Goal: Information Seeking & Learning: Learn about a topic

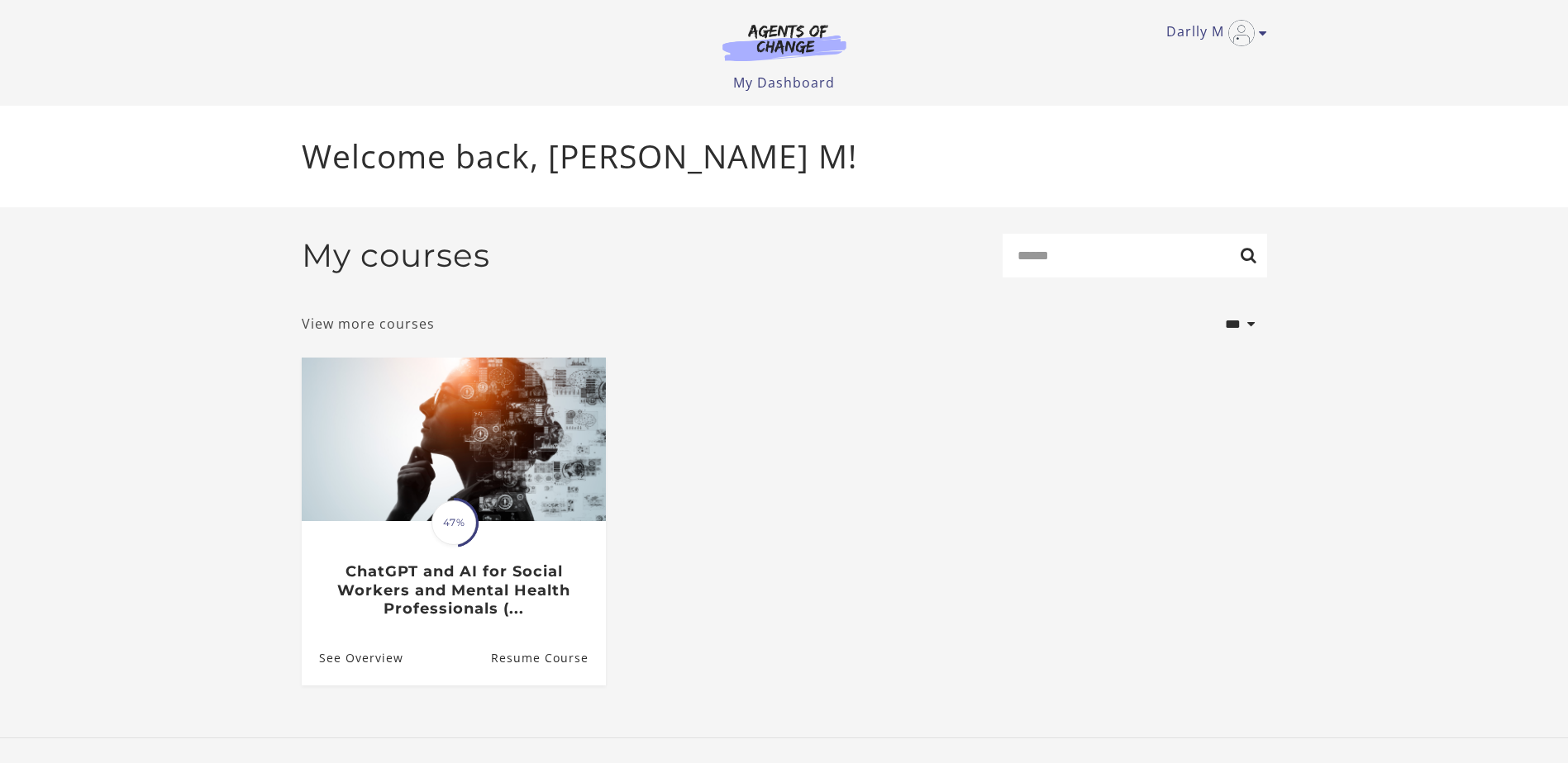
click at [389, 328] on link "View more courses" at bounding box center [367, 324] width 133 height 19
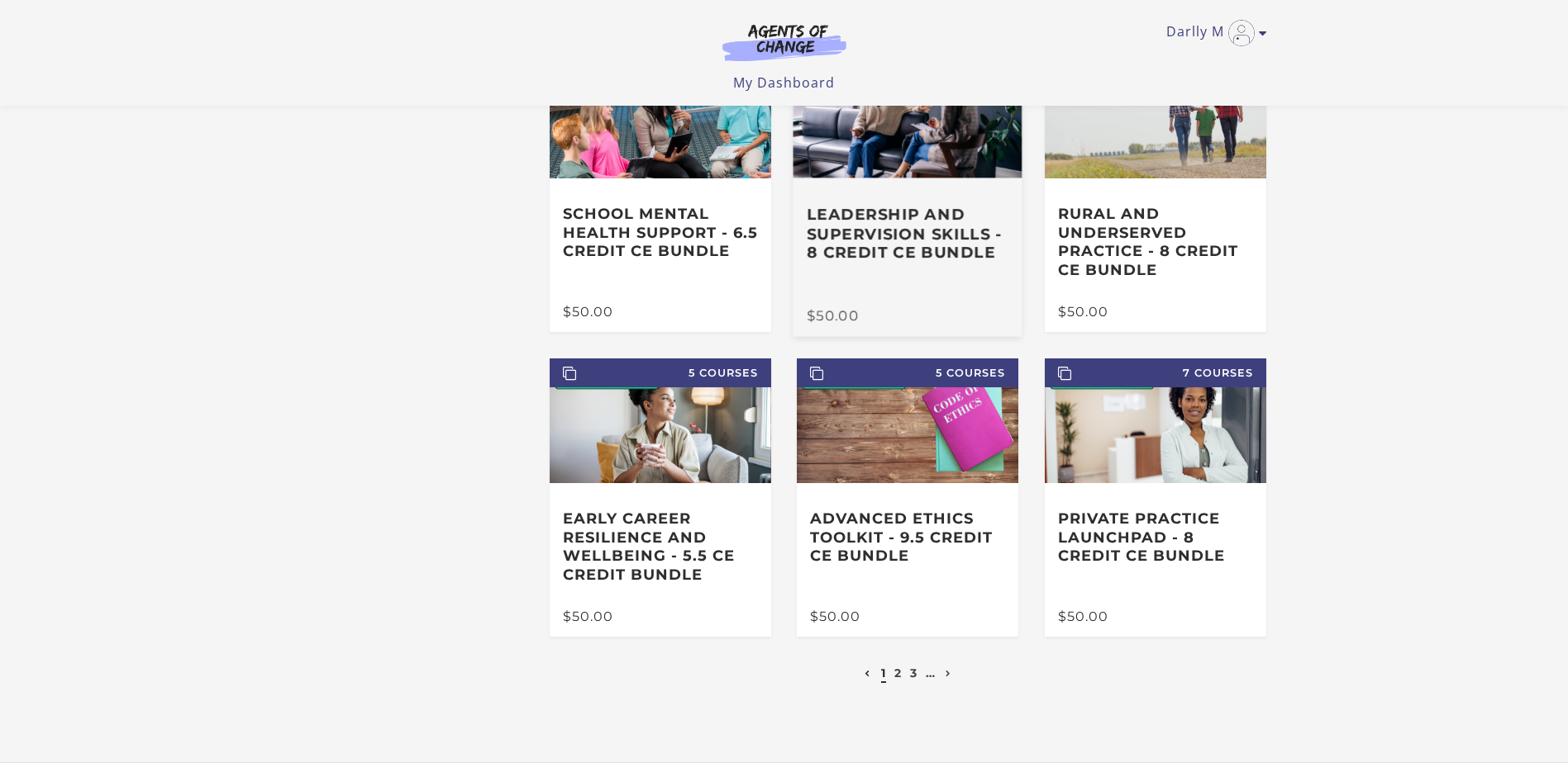
scroll to position [258, 0]
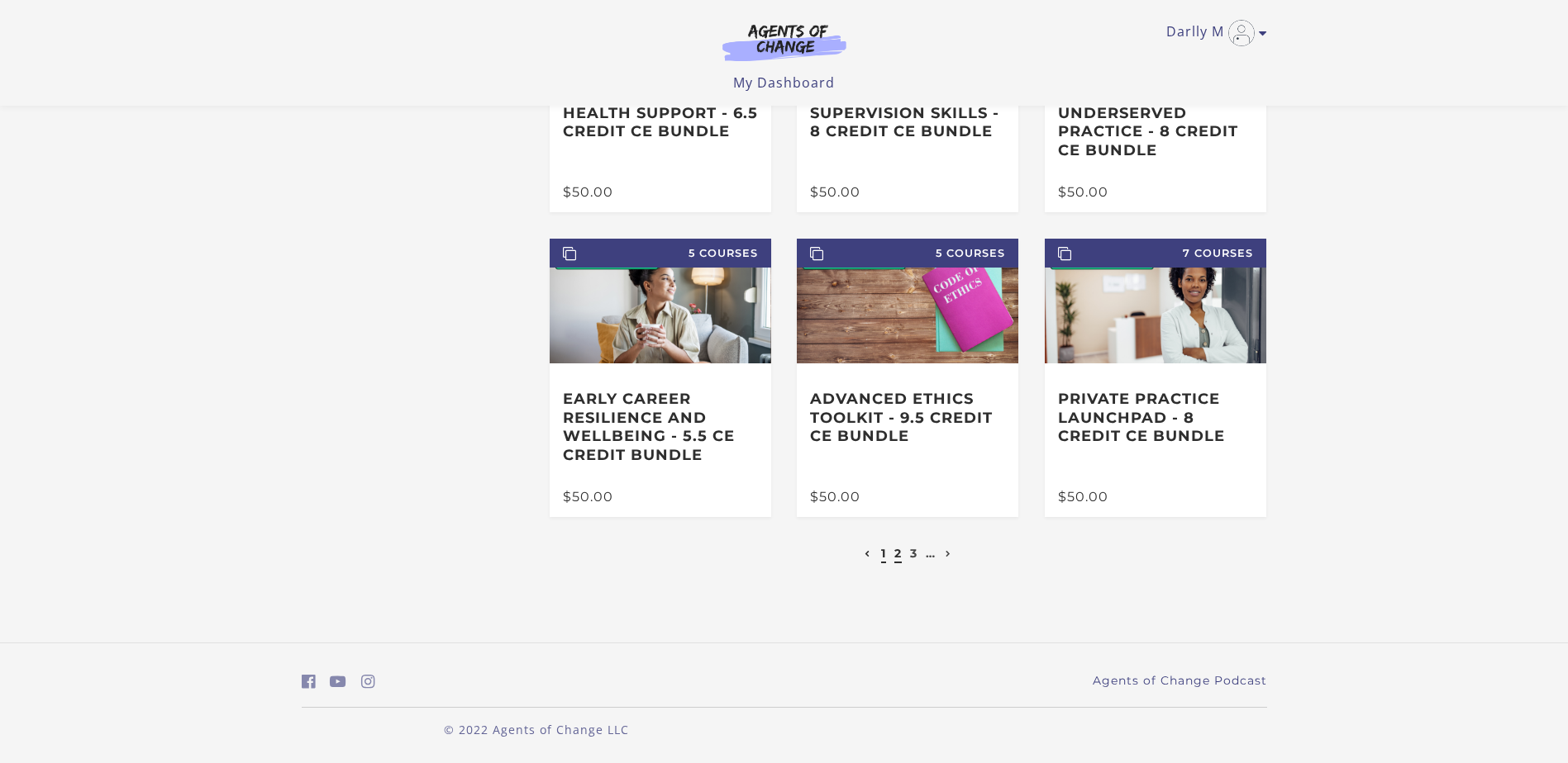
click at [899, 555] on link "2" at bounding box center [898, 553] width 8 height 15
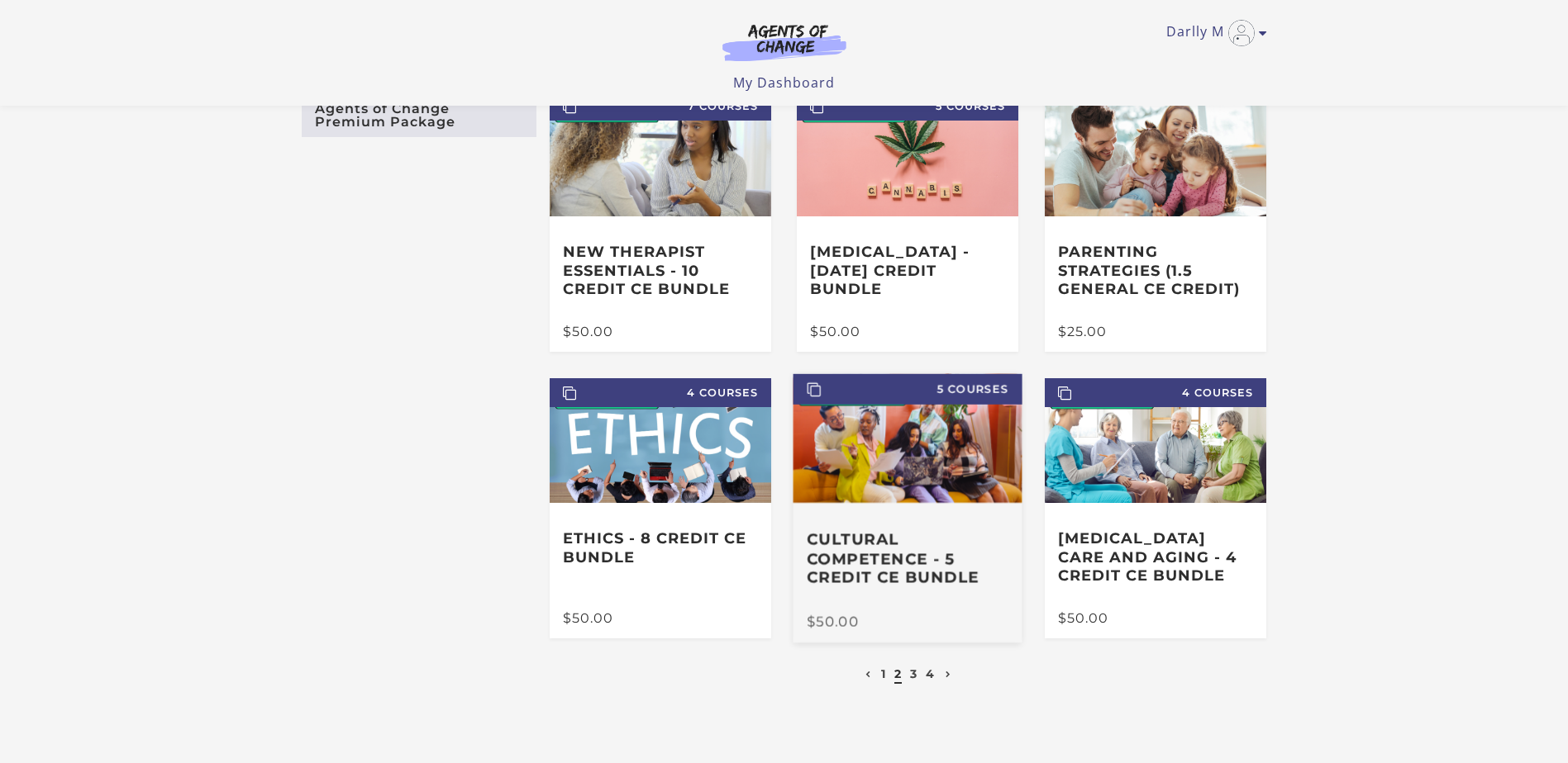
scroll to position [221, 0]
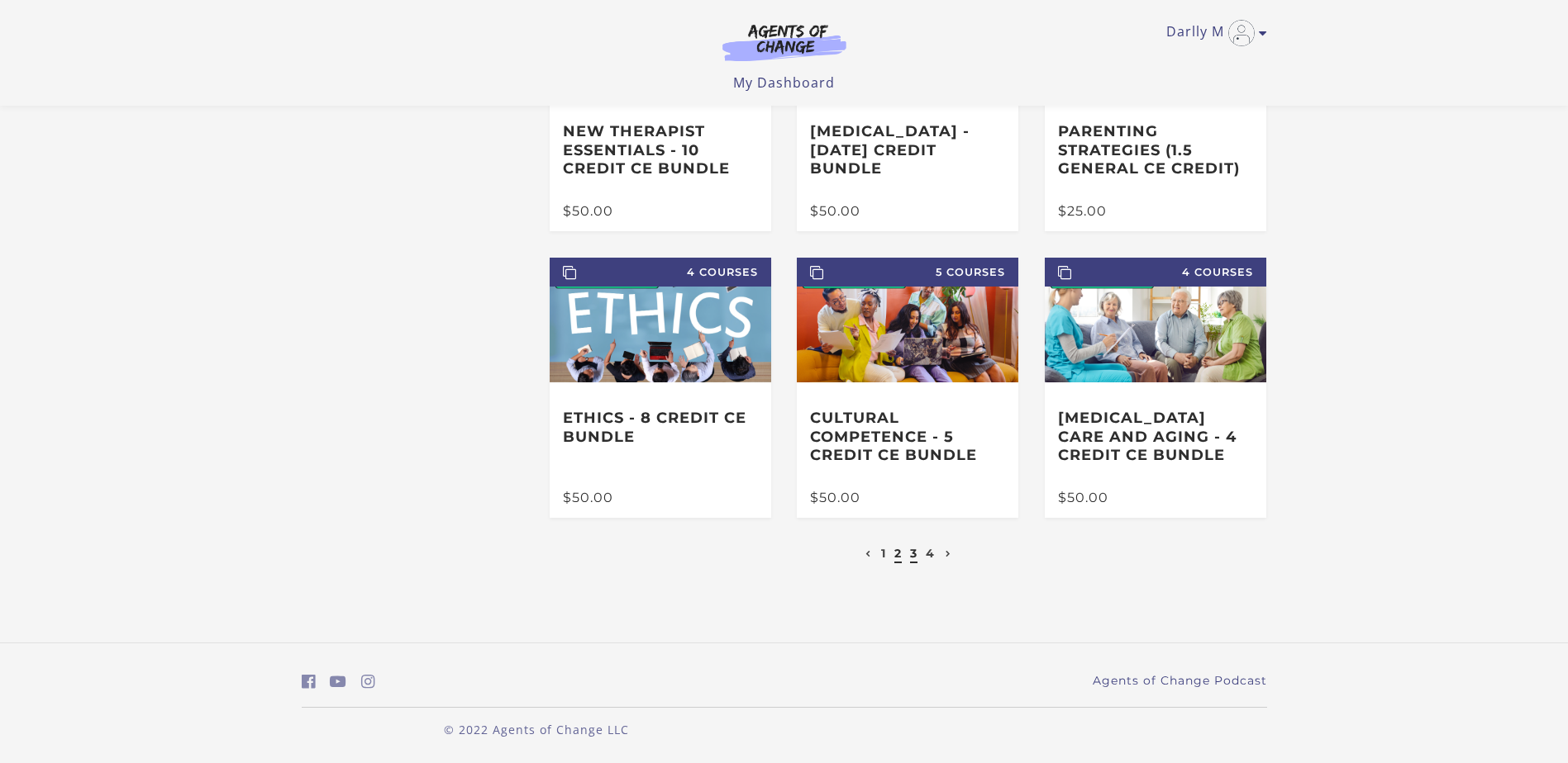
click at [912, 554] on link "3" at bounding box center [914, 553] width 8 height 15
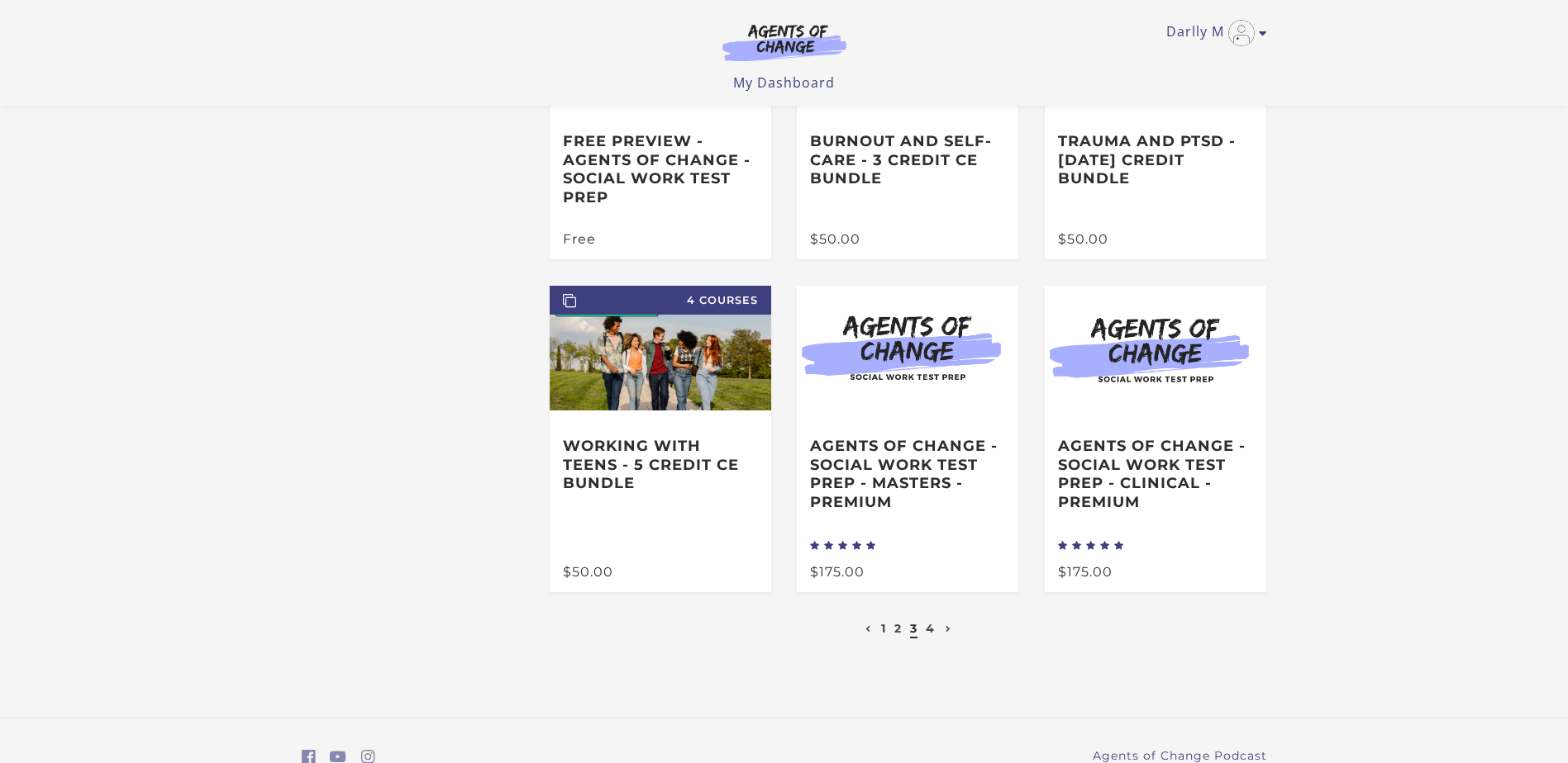
scroll to position [286, 0]
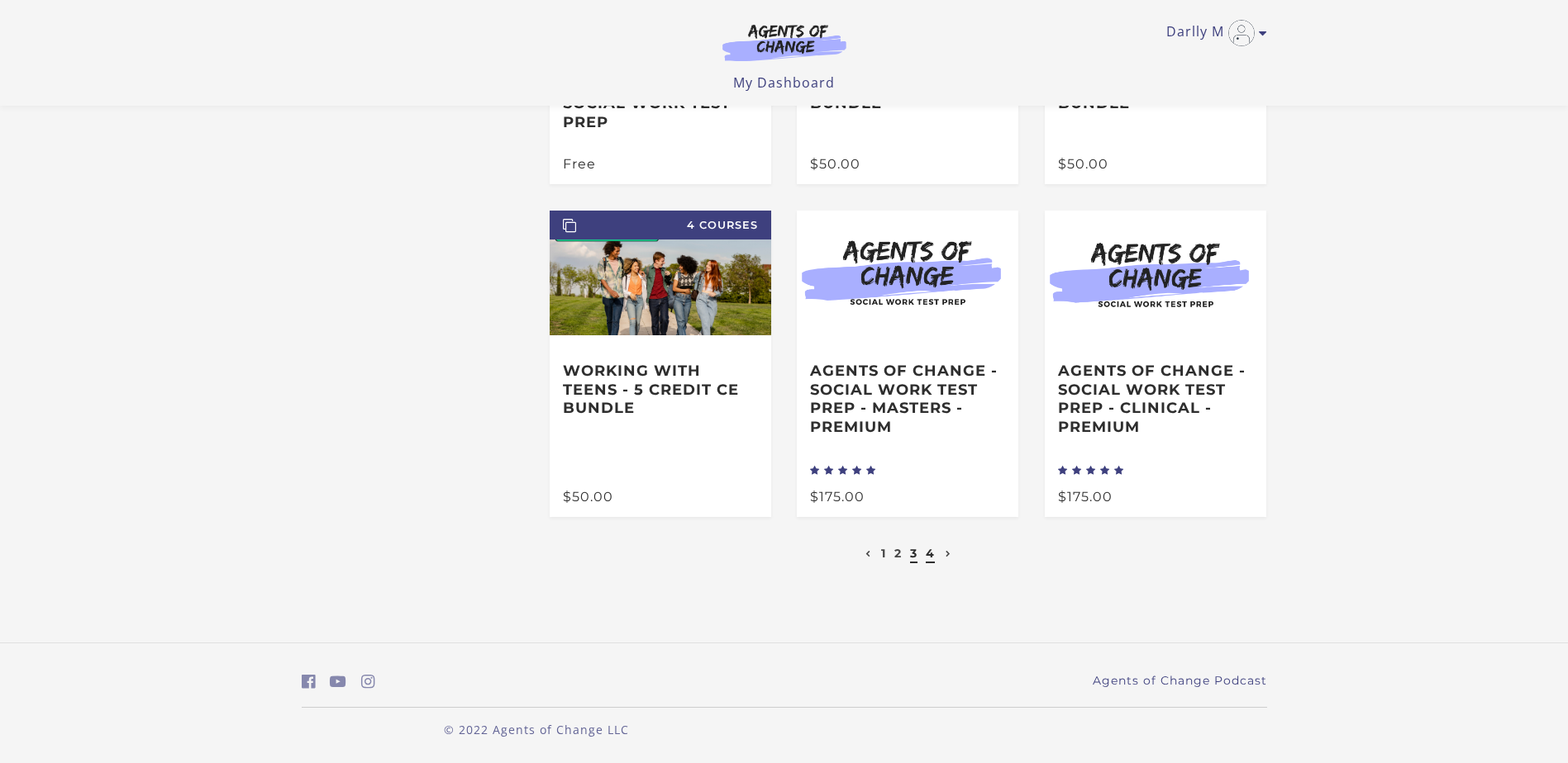
click at [933, 553] on link "4" at bounding box center [929, 553] width 9 height 15
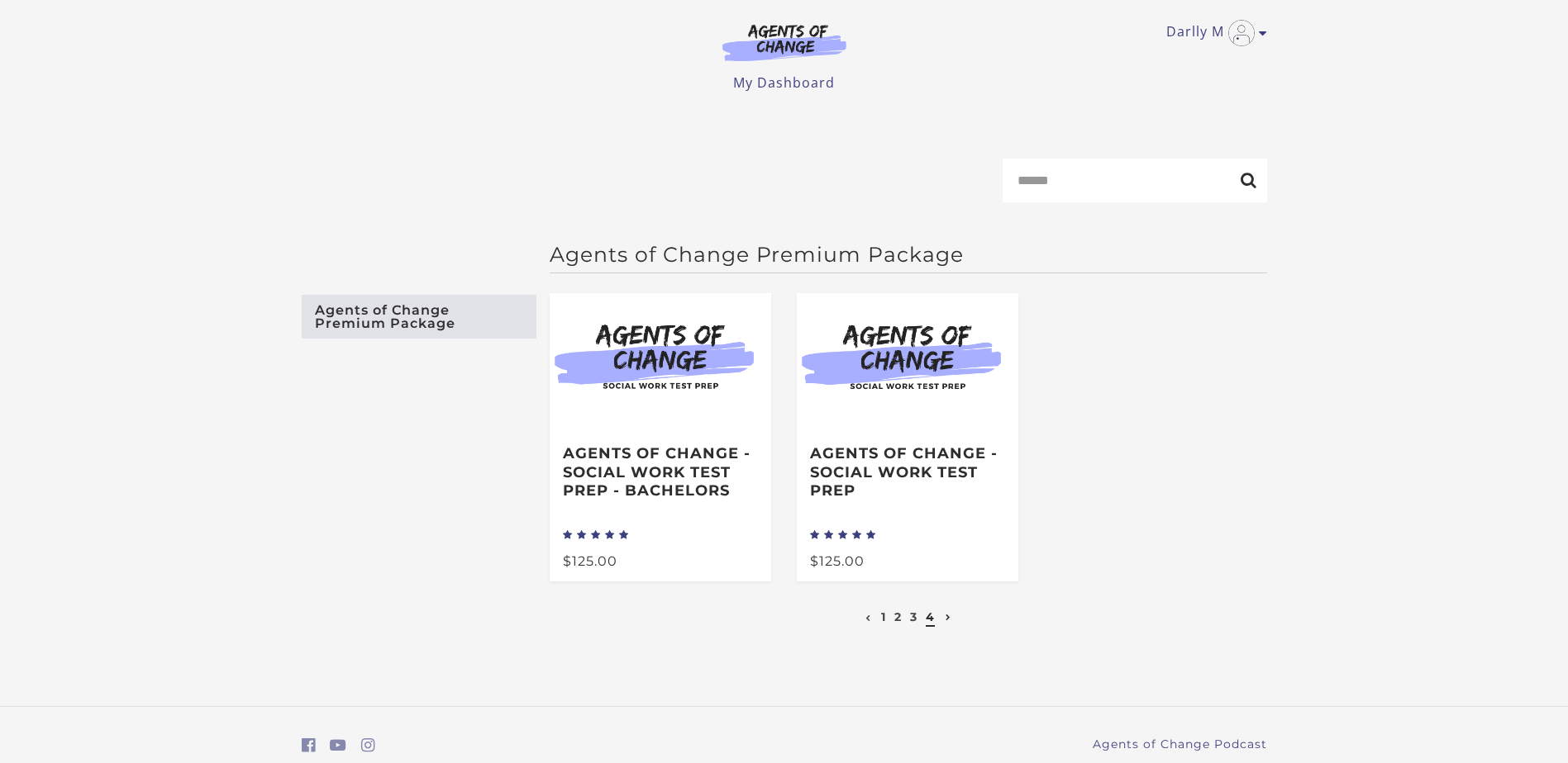
click at [948, 620] on icon at bounding box center [948, 617] width 6 height 7
click at [770, 75] on link "My Dashboard" at bounding box center [784, 83] width 102 height 18
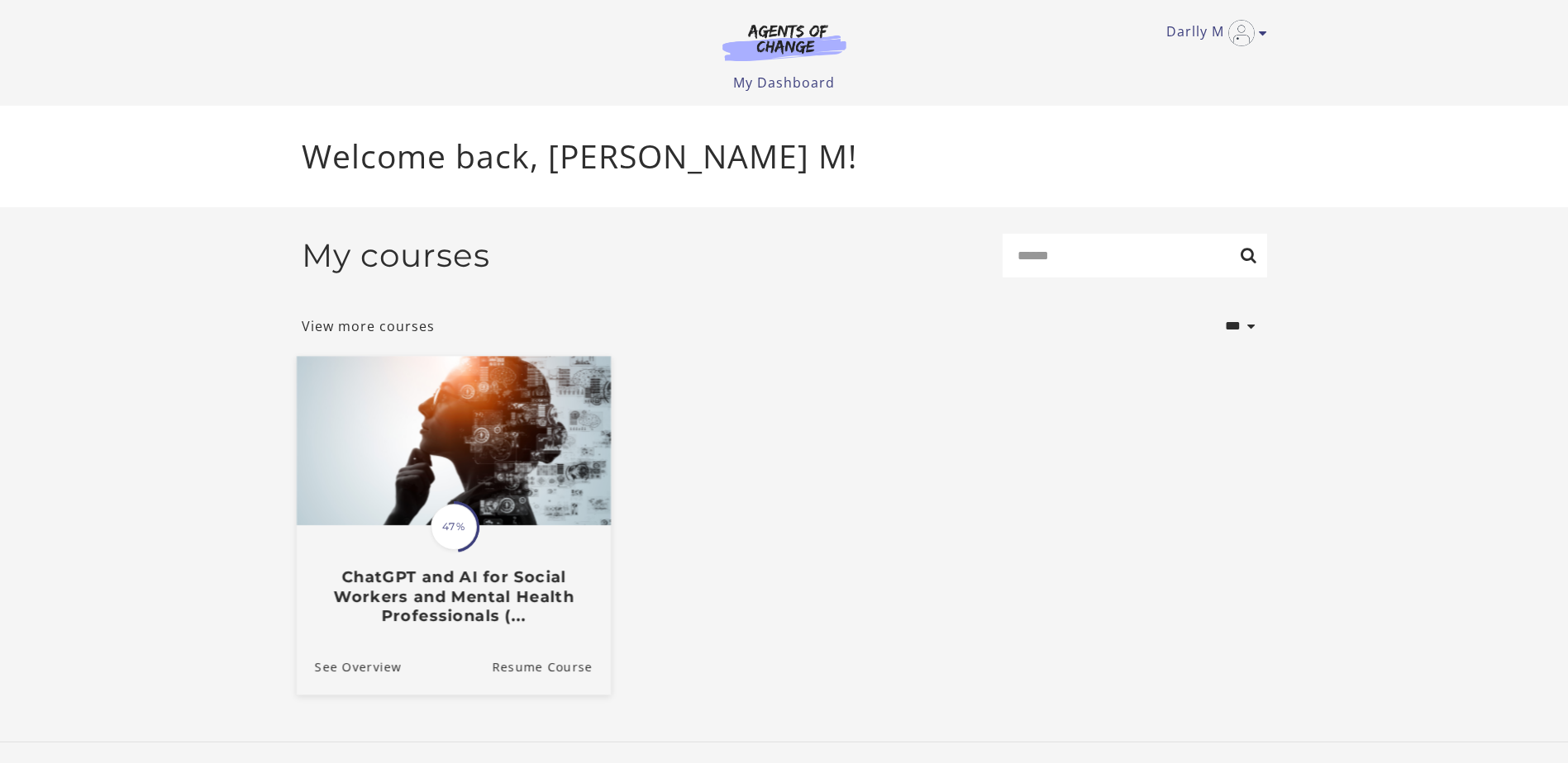
click at [453, 537] on span "47%" at bounding box center [454, 528] width 47 height 47
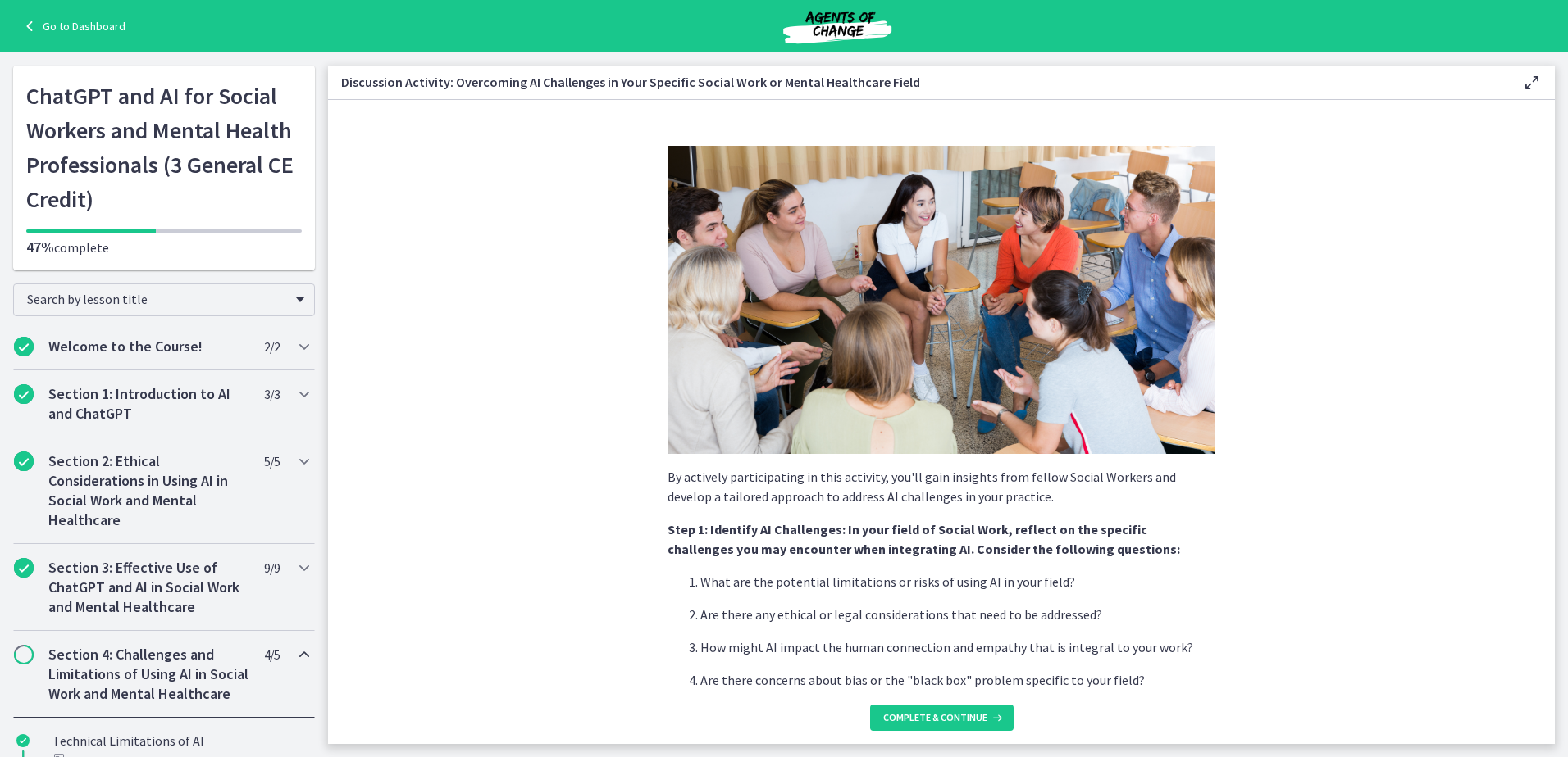
scroll to position [82, 0]
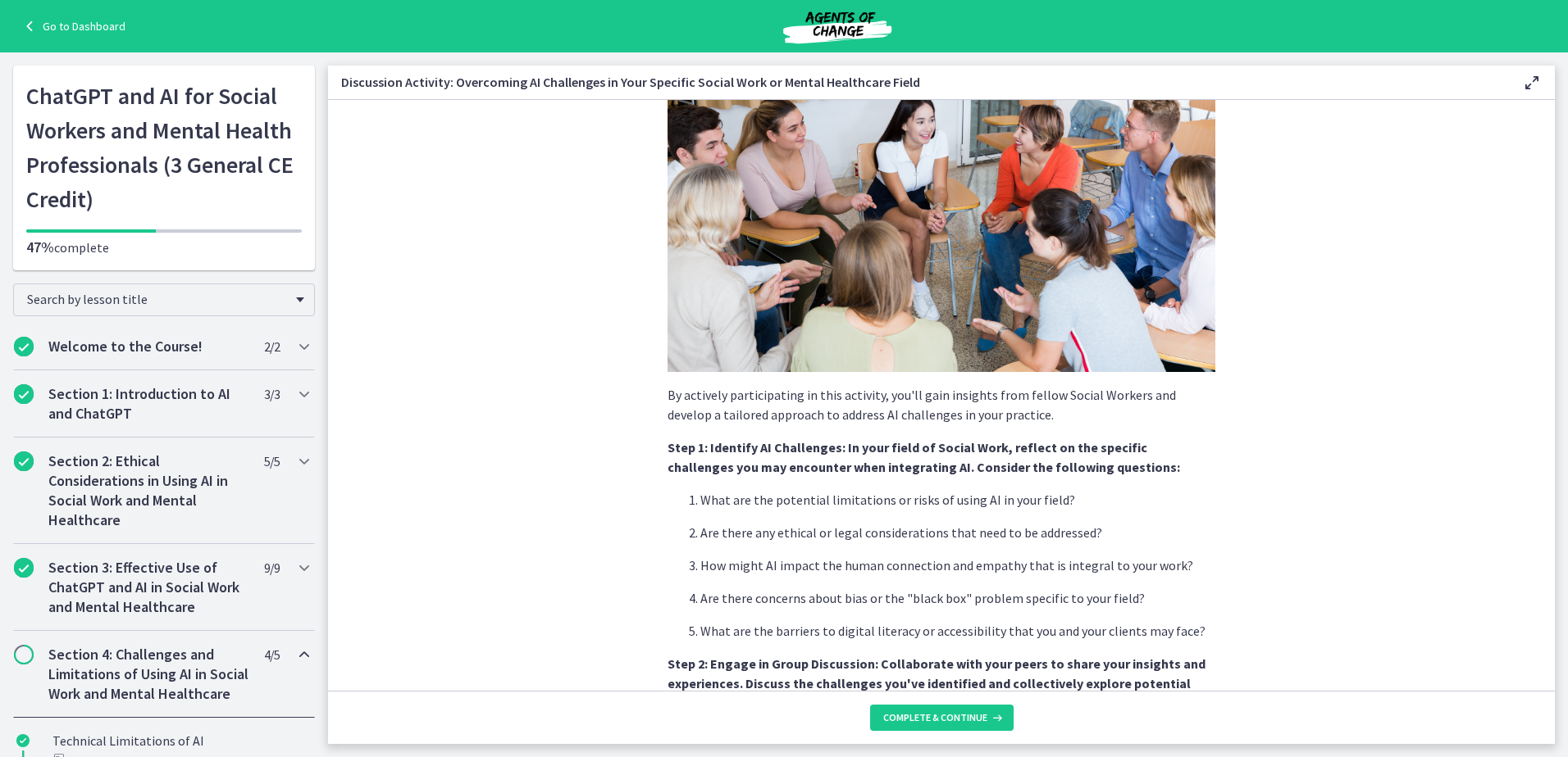
click at [1213, 507] on div "By actively participating in this activity, you'll gain insights from fellow So…" at bounding box center [941, 330] width 574 height 558
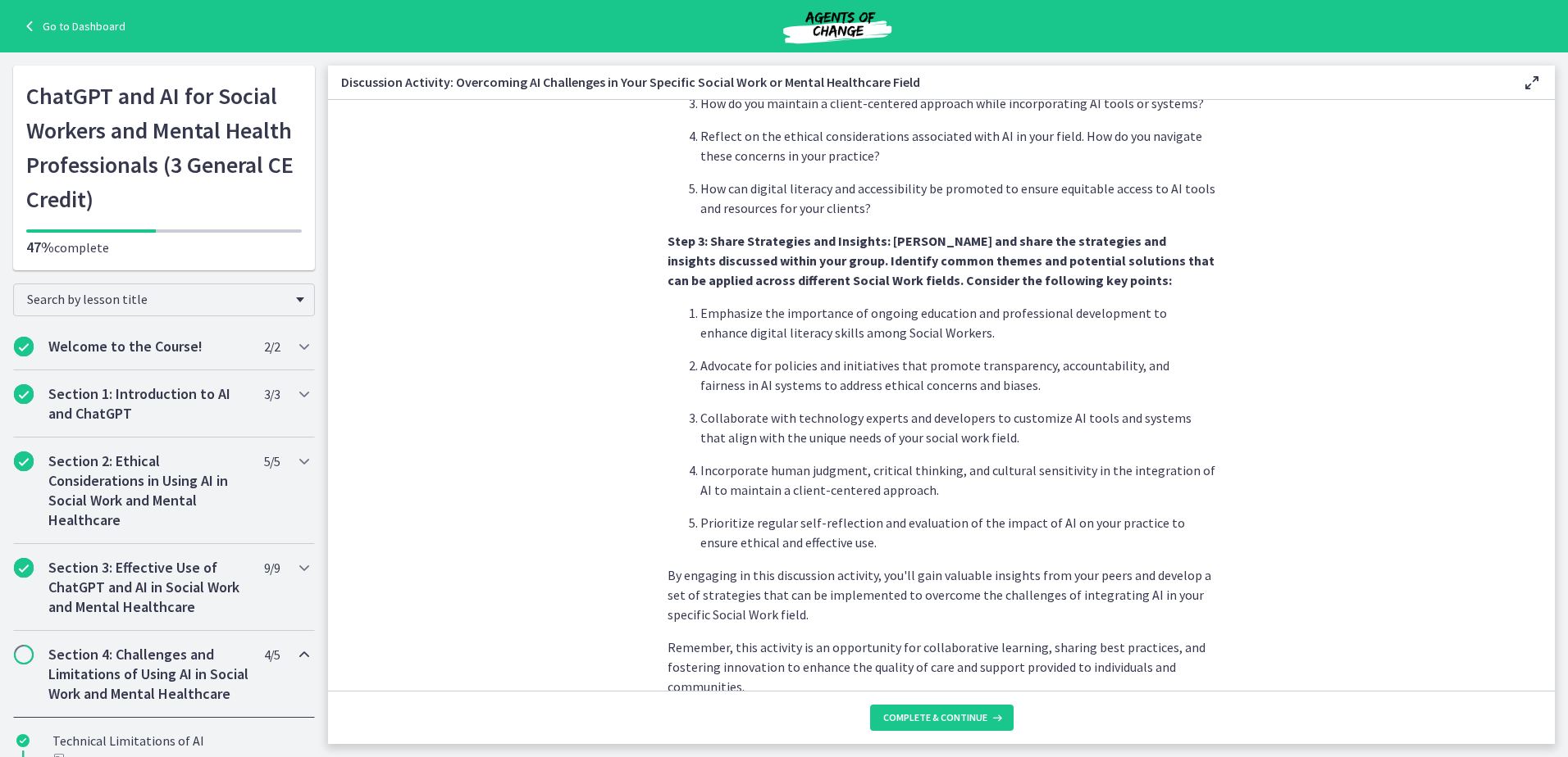
scroll to position [905, 0]
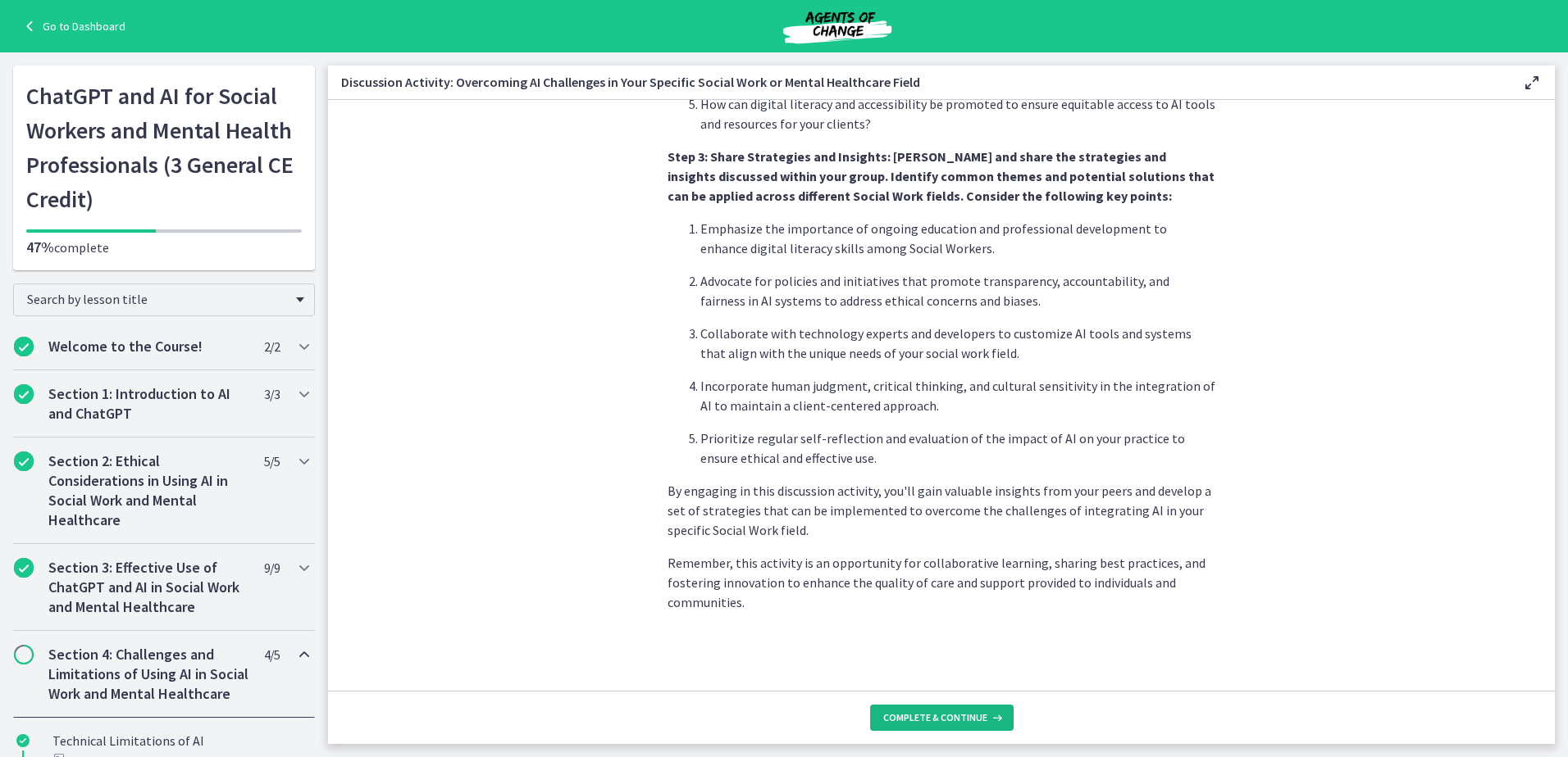
click at [968, 717] on span "Complete & continue" at bounding box center [935, 718] width 104 height 14
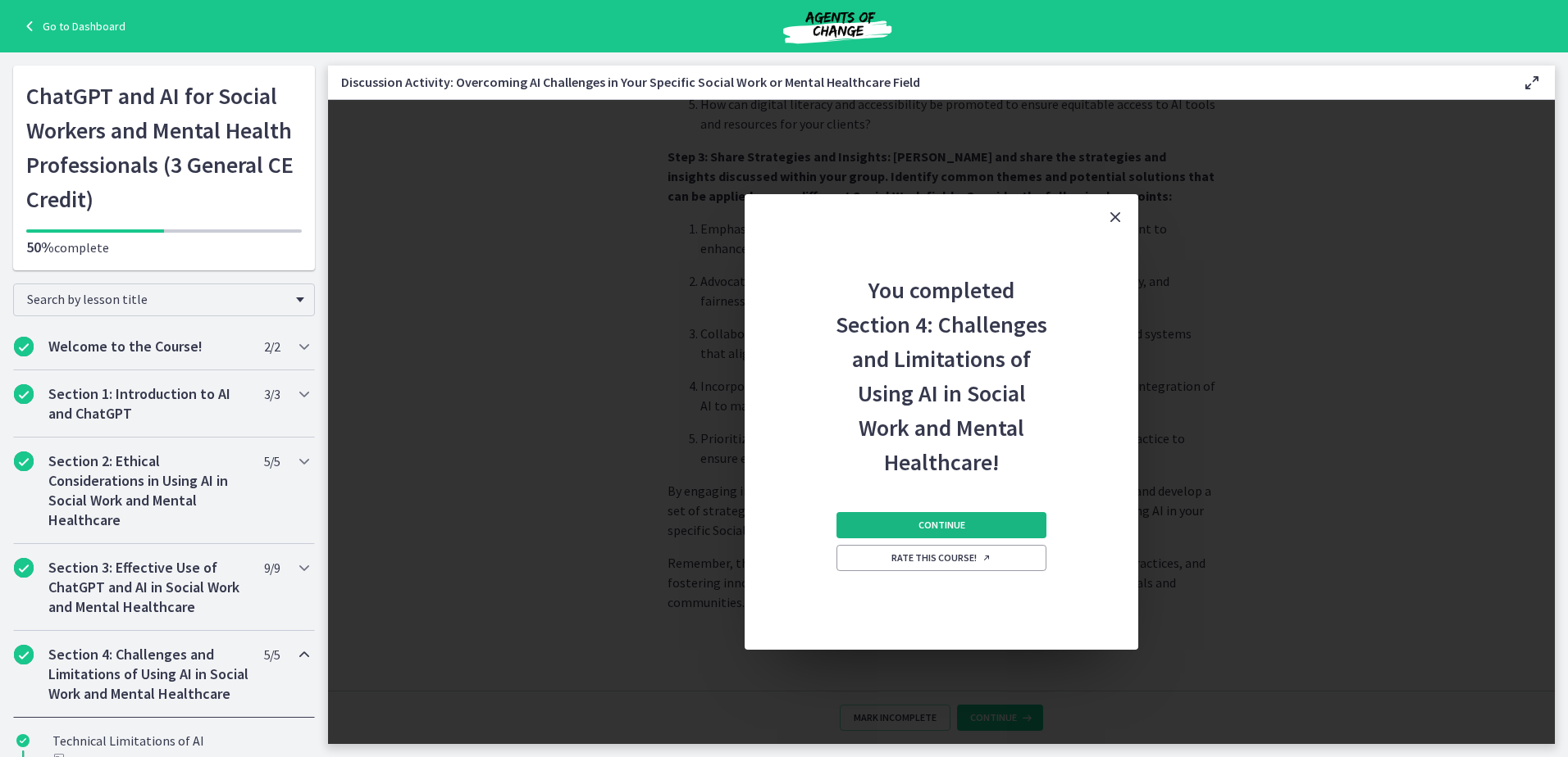
click at [1012, 517] on button "Continue" at bounding box center [942, 525] width 210 height 26
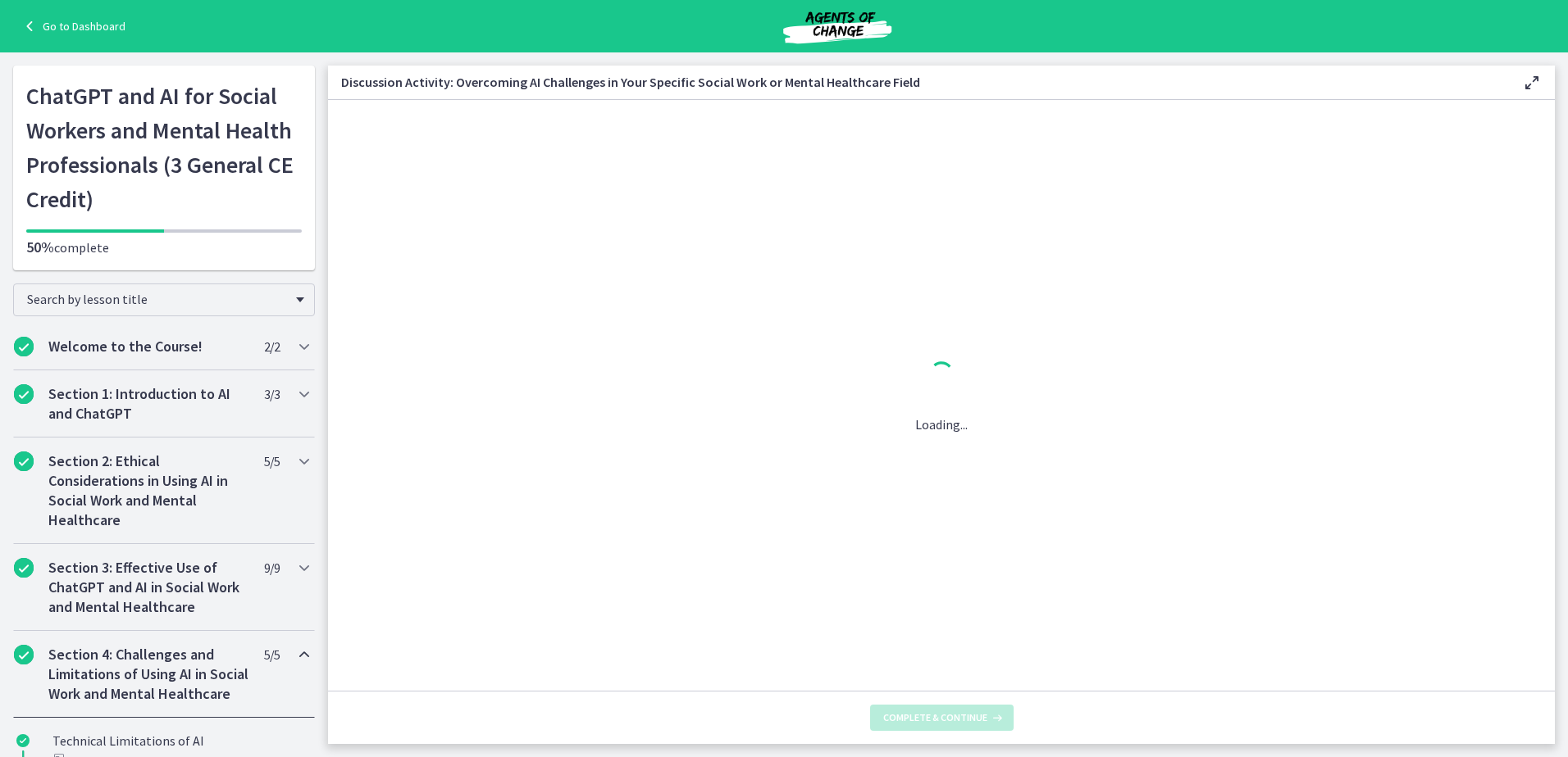
scroll to position [0, 0]
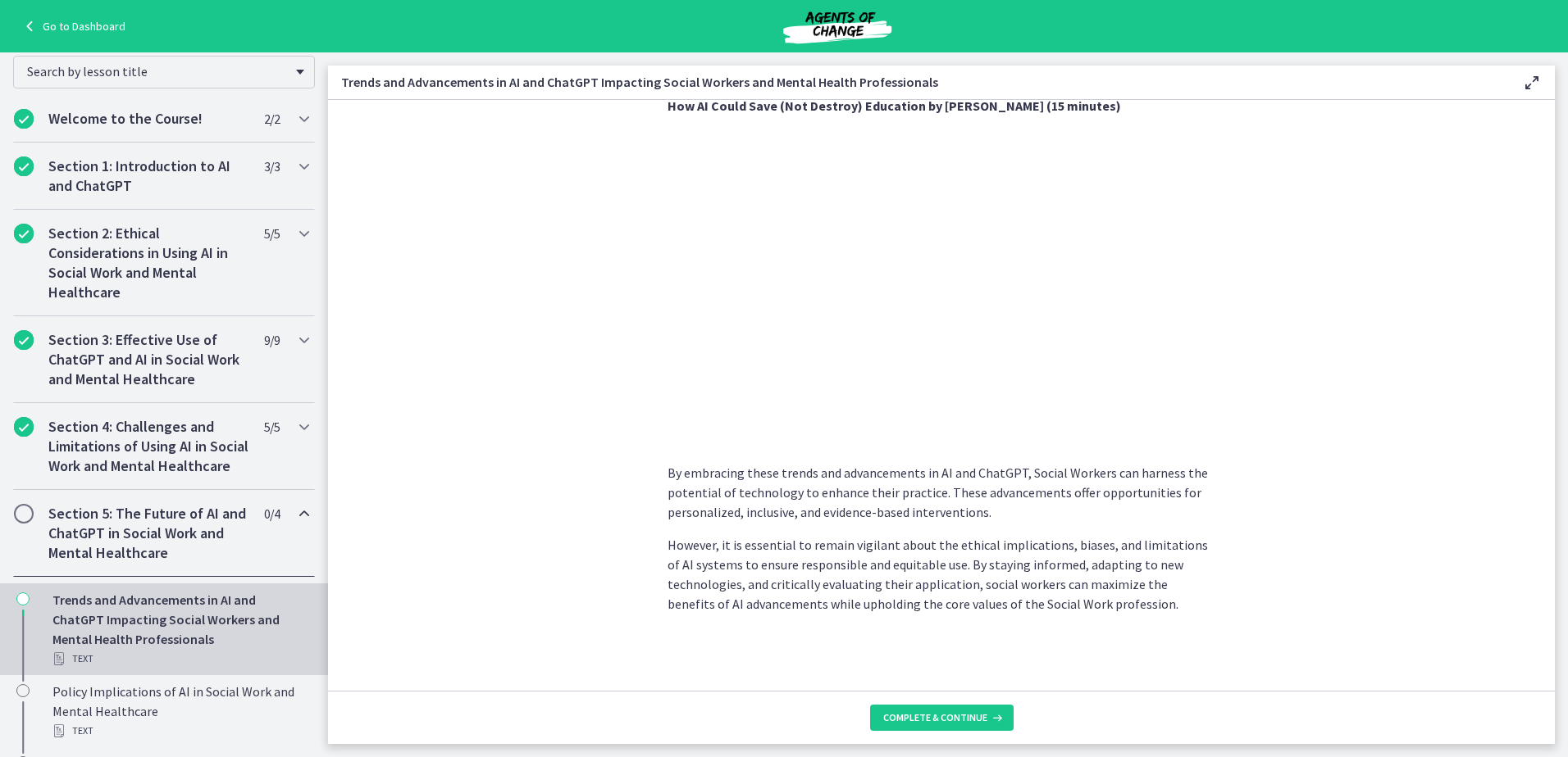
scroll to position [243, 0]
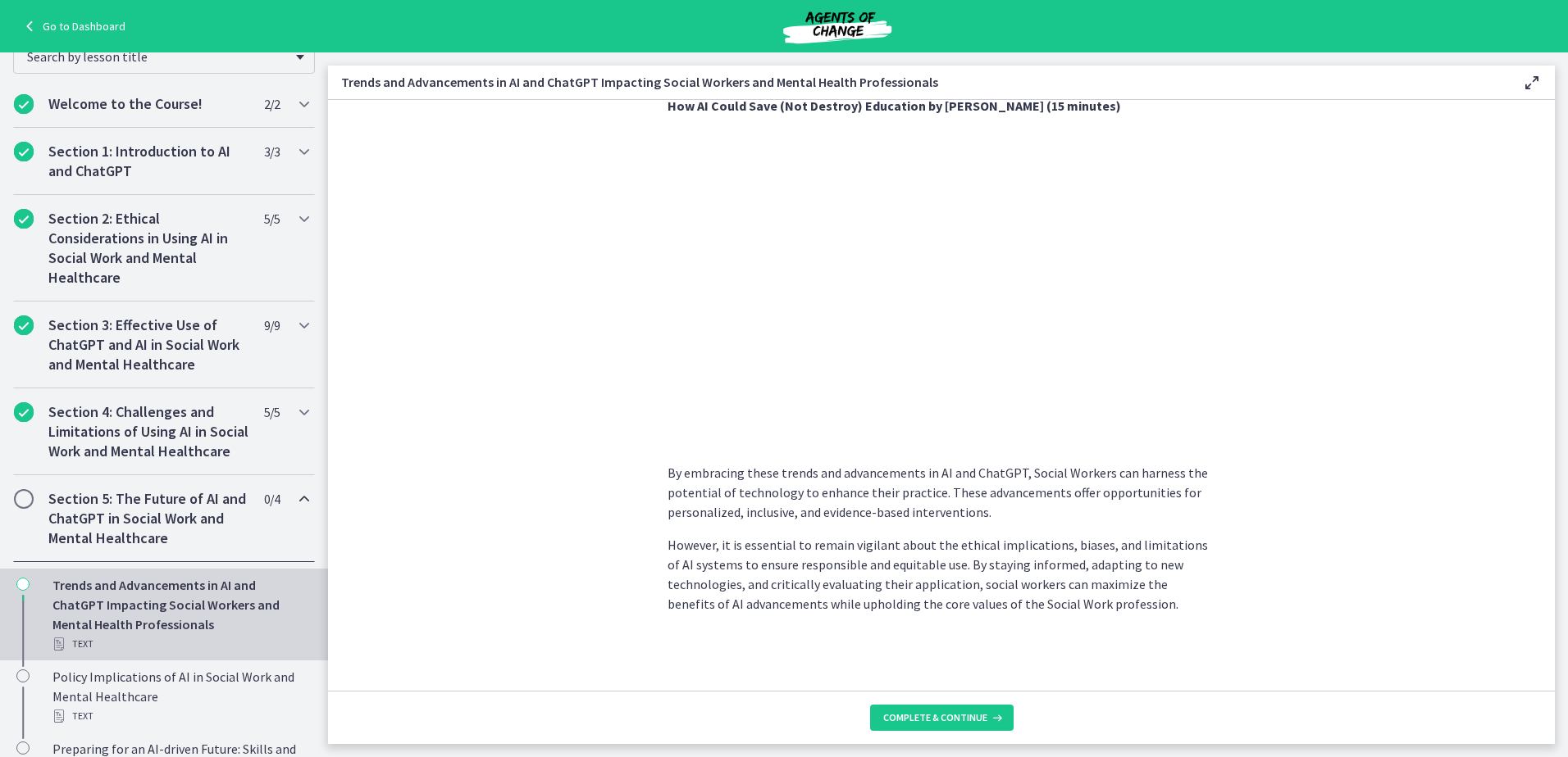
click at [1333, 606] on section "As technology continues to evolve, Social Workers can harness these advancement…" at bounding box center [942, 395] width 1227 height 591
click at [1290, 520] on section "As technology continues to evolve, Social Workers can harness these advancement…" at bounding box center [942, 395] width 1227 height 591
click at [1291, 564] on section "As technology continues to evolve, Social Workers can harness these advancement…" at bounding box center [942, 395] width 1227 height 591
click at [943, 722] on span "Complete & continue" at bounding box center [935, 718] width 104 height 14
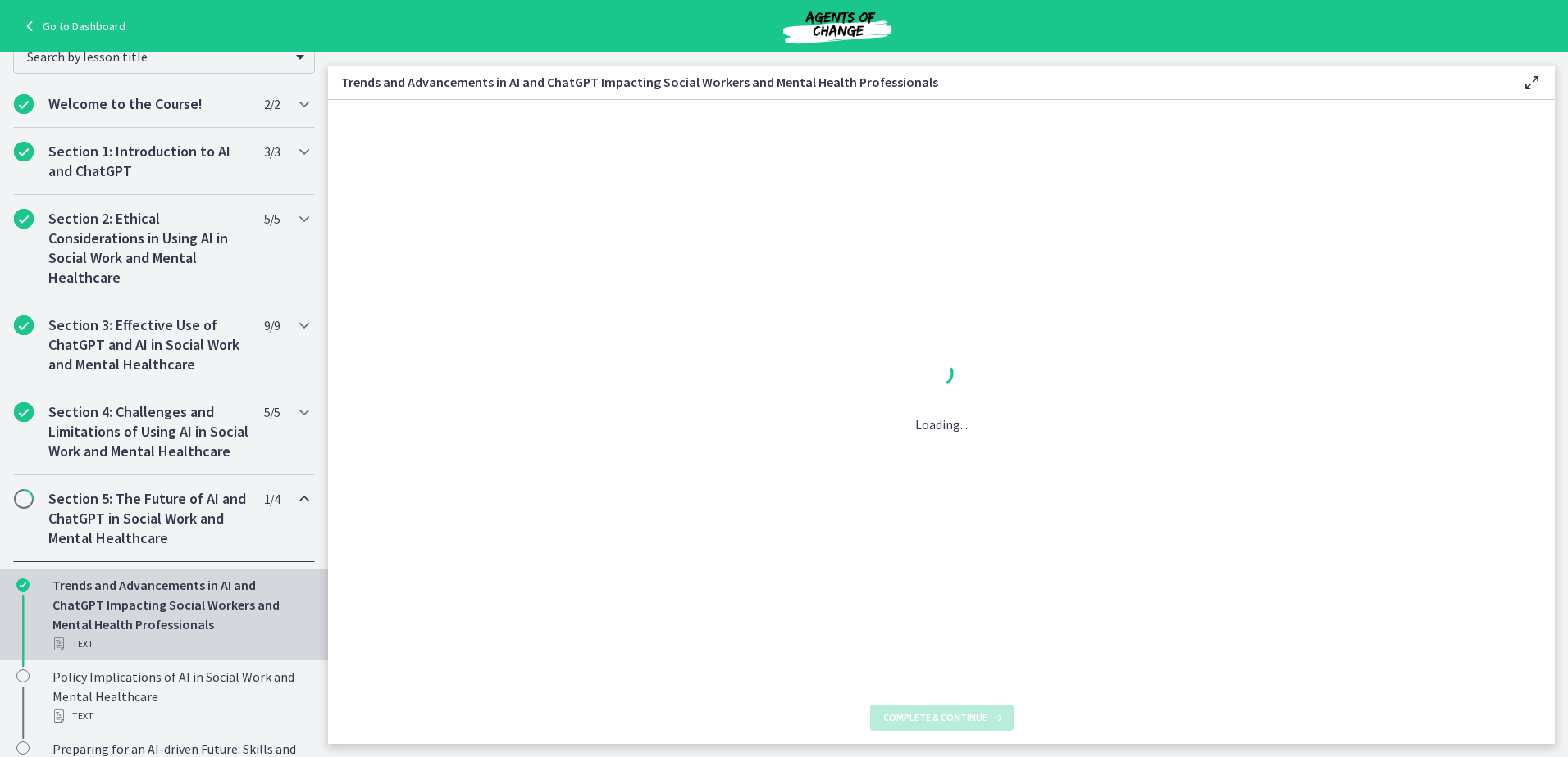
scroll to position [0, 0]
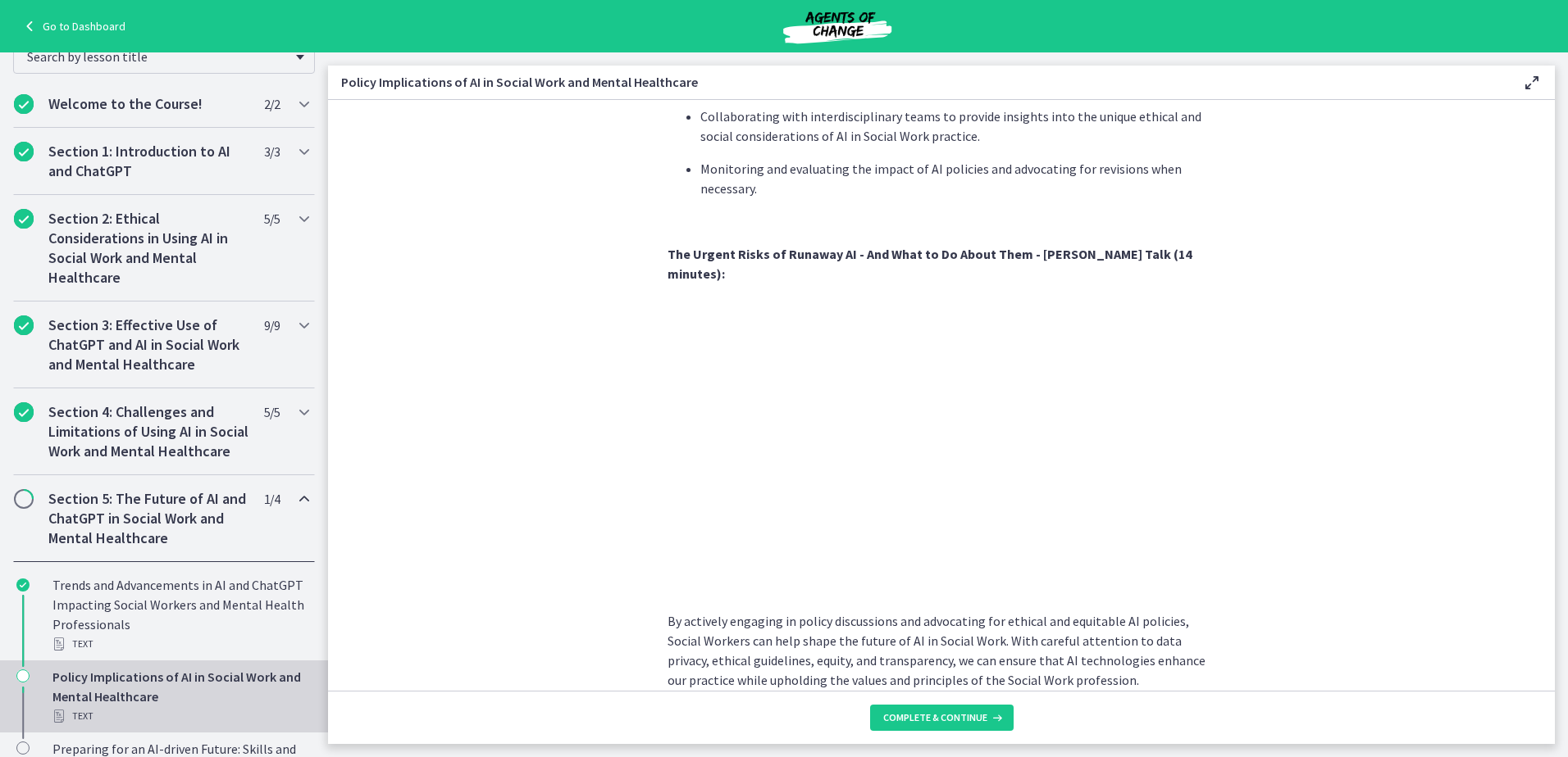
scroll to position [1348, 0]
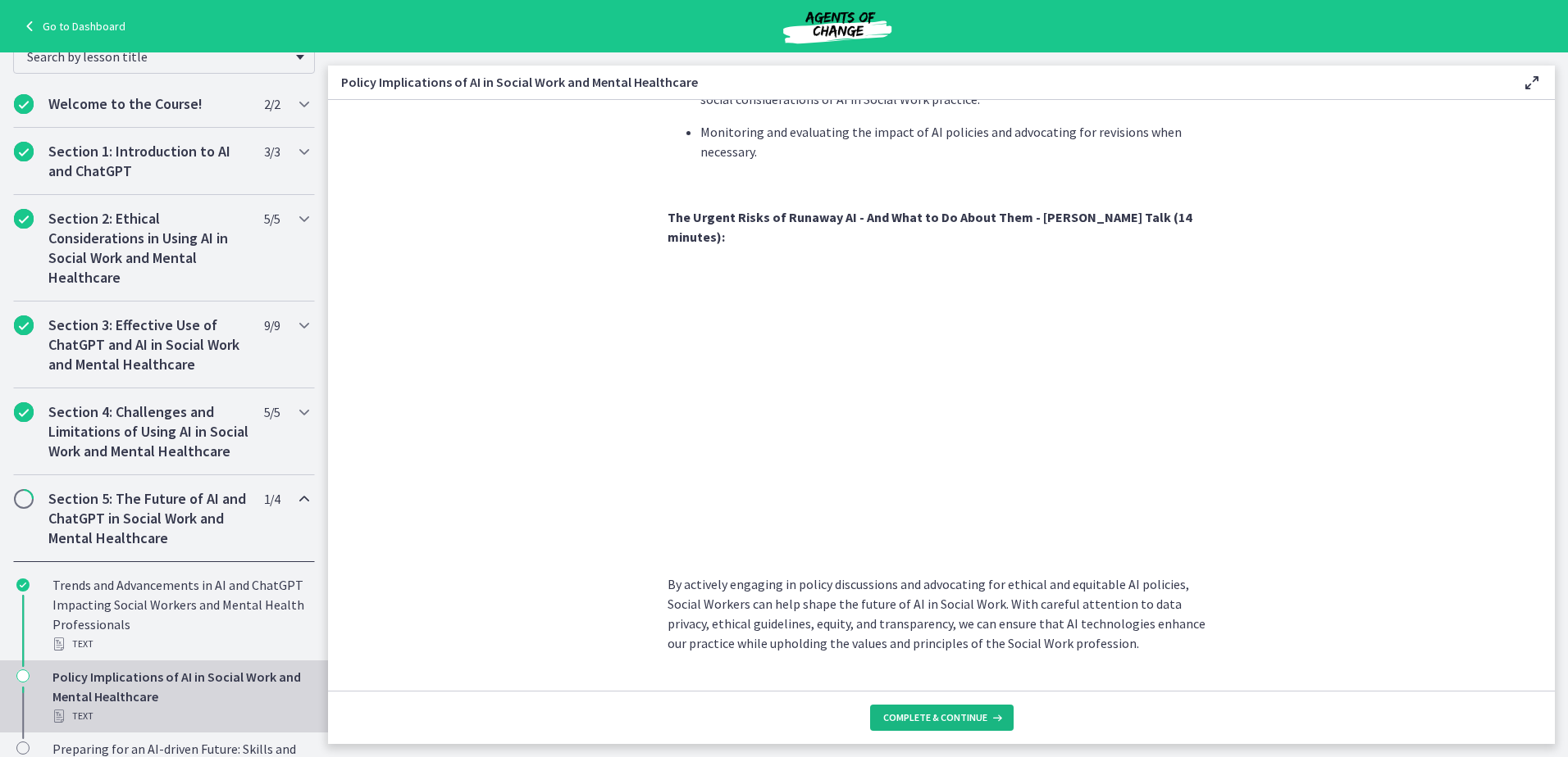
click at [927, 721] on span "Complete & continue" at bounding box center [935, 718] width 104 height 14
